Goal: Task Accomplishment & Management: Manage account settings

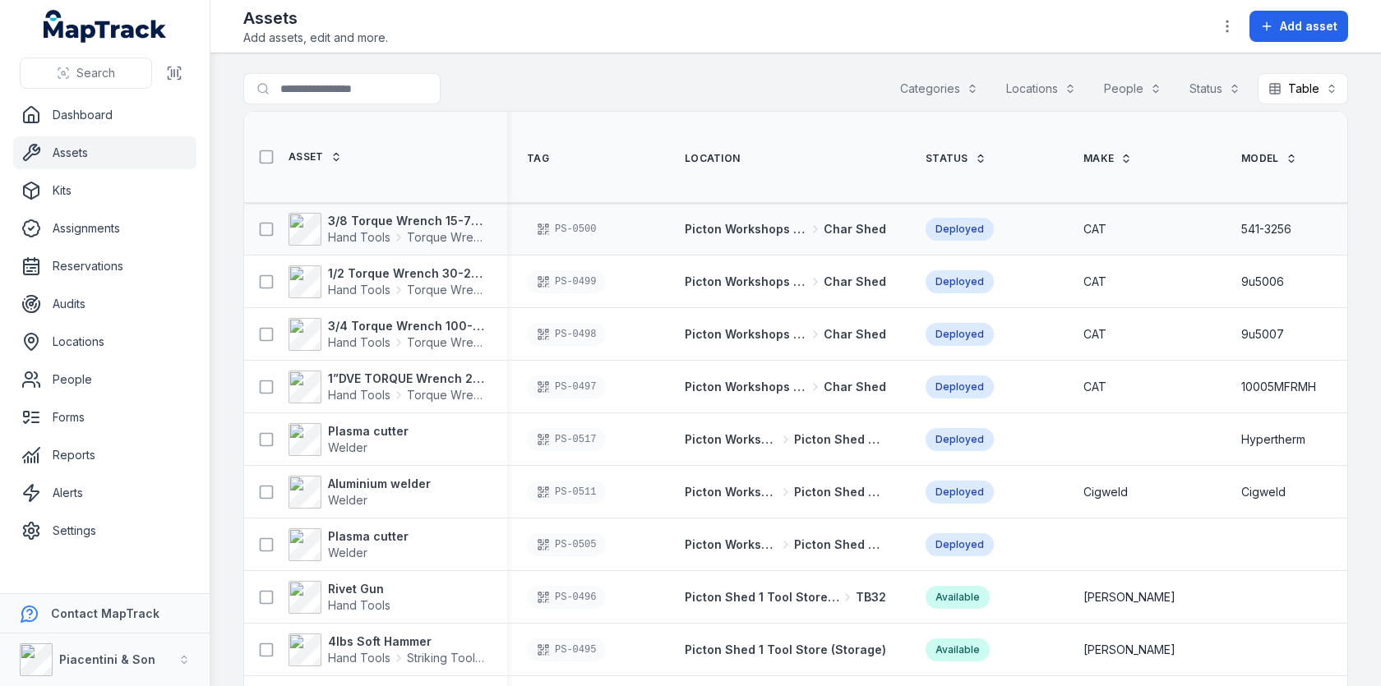
click at [574, 228] on div "PS-0500" at bounding box center [566, 229] width 79 height 23
click at [639, 158] on th "Tag" at bounding box center [586, 157] width 158 height 91
click at [414, 219] on strong "3/8 Torque Wrench 15-75 ft/lbs site box 2 4581" at bounding box center [407, 221] width 159 height 16
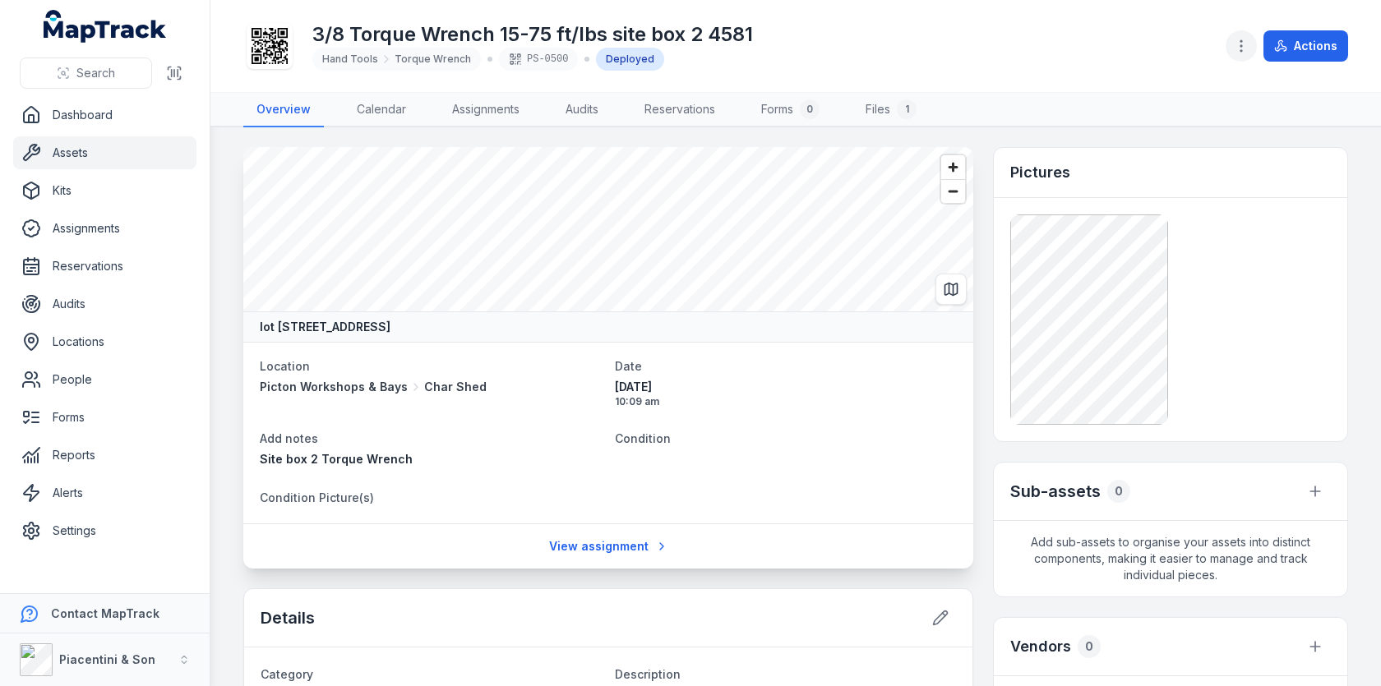
click at [1248, 39] on icon "button" at bounding box center [1241, 46] width 16 height 16
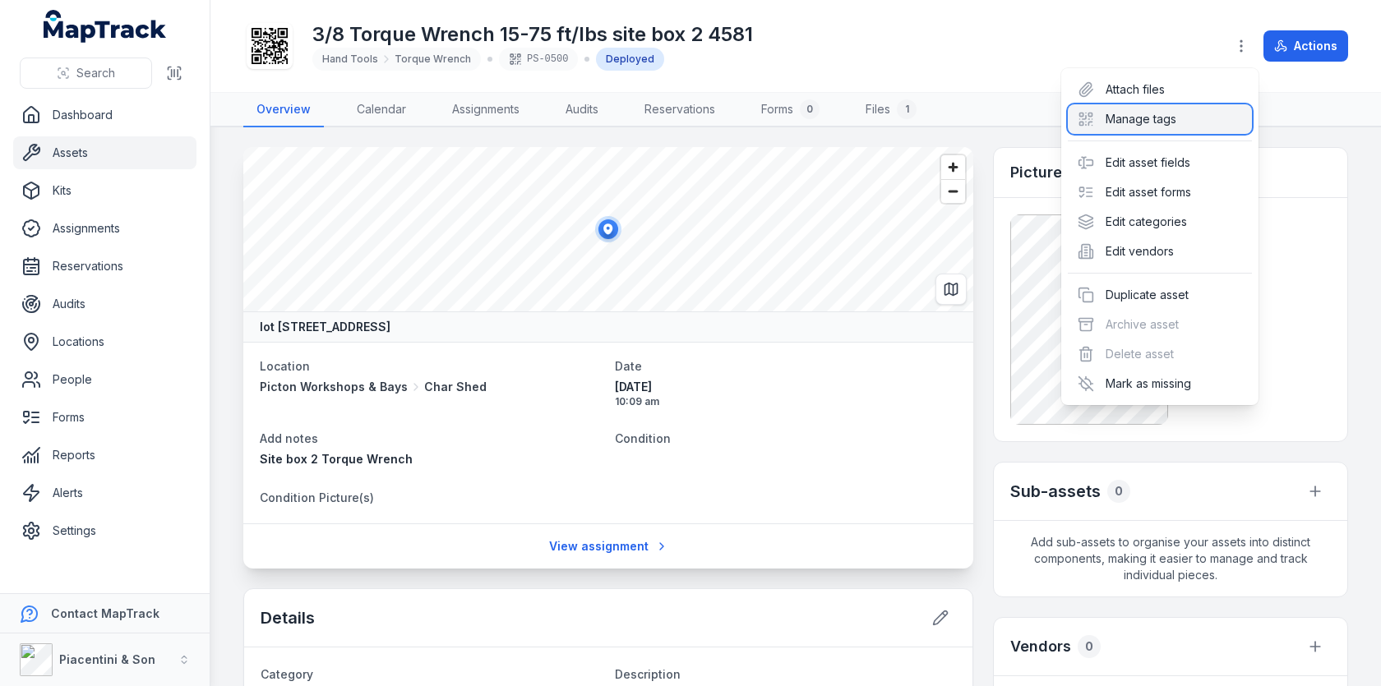
click at [1142, 124] on div "Manage tags" at bounding box center [1160, 119] width 184 height 30
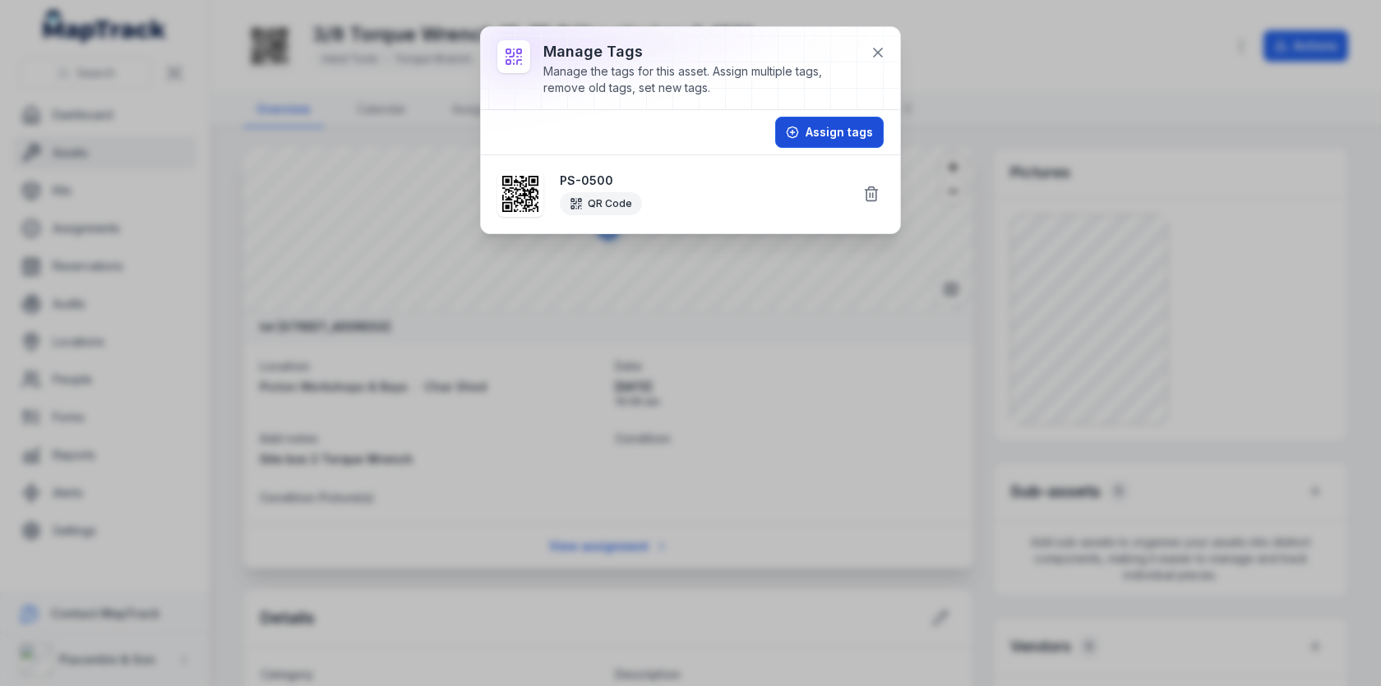
click at [842, 137] on button "Assign tags" at bounding box center [829, 132] width 108 height 31
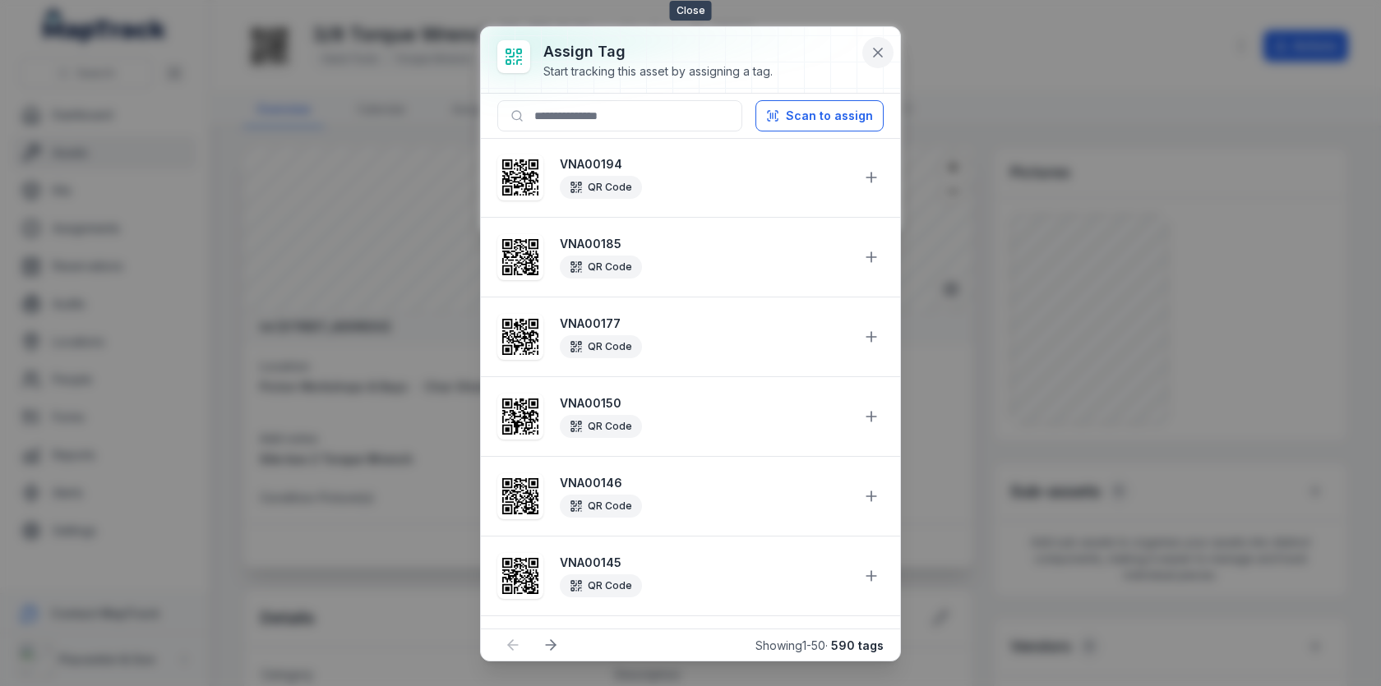
click at [877, 58] on icon at bounding box center [878, 52] width 16 height 16
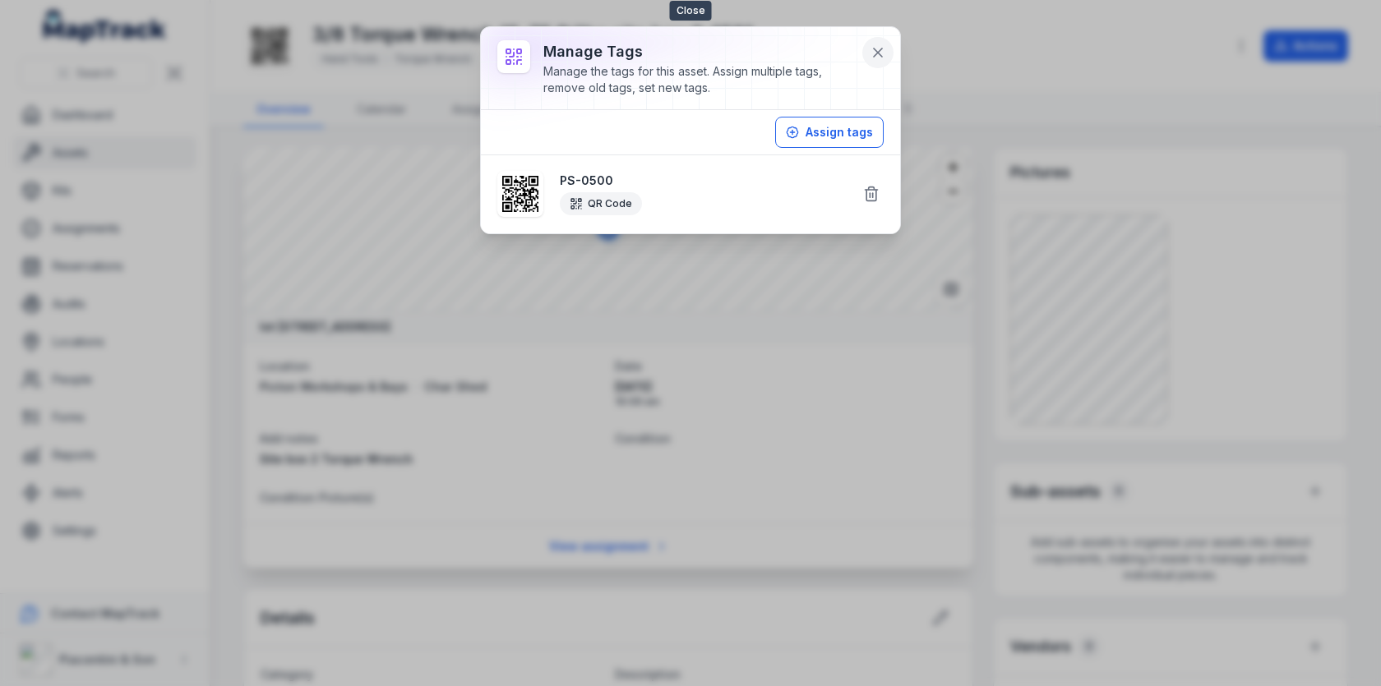
click at [881, 44] on icon at bounding box center [878, 52] width 16 height 16
